Goal: Transaction & Acquisition: Purchase product/service

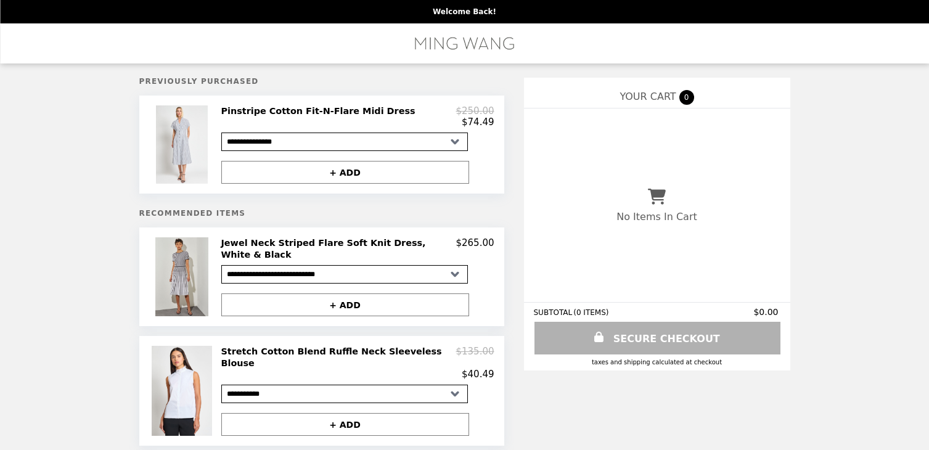
select select "**********"
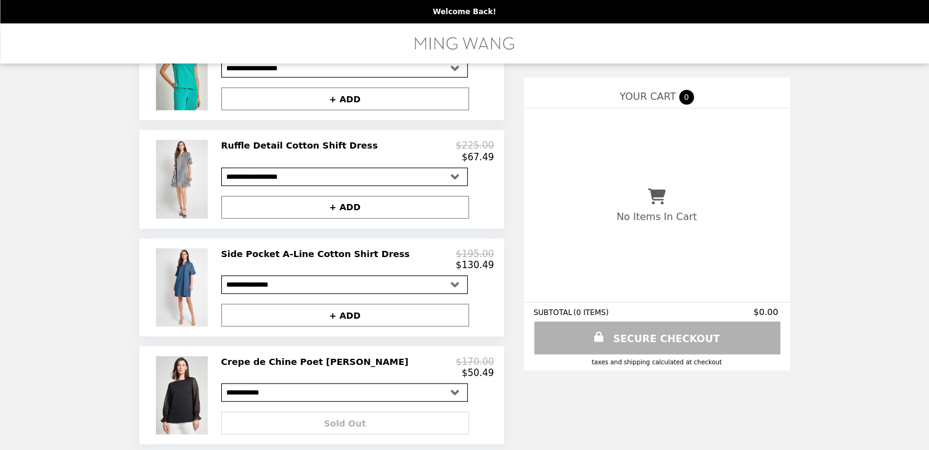
scroll to position [651, 0]
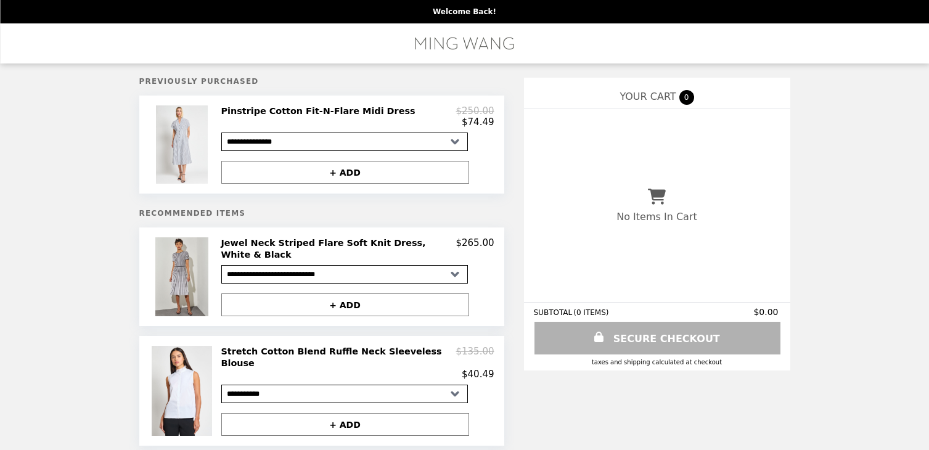
select select "**********"
